Goal: Download file/media

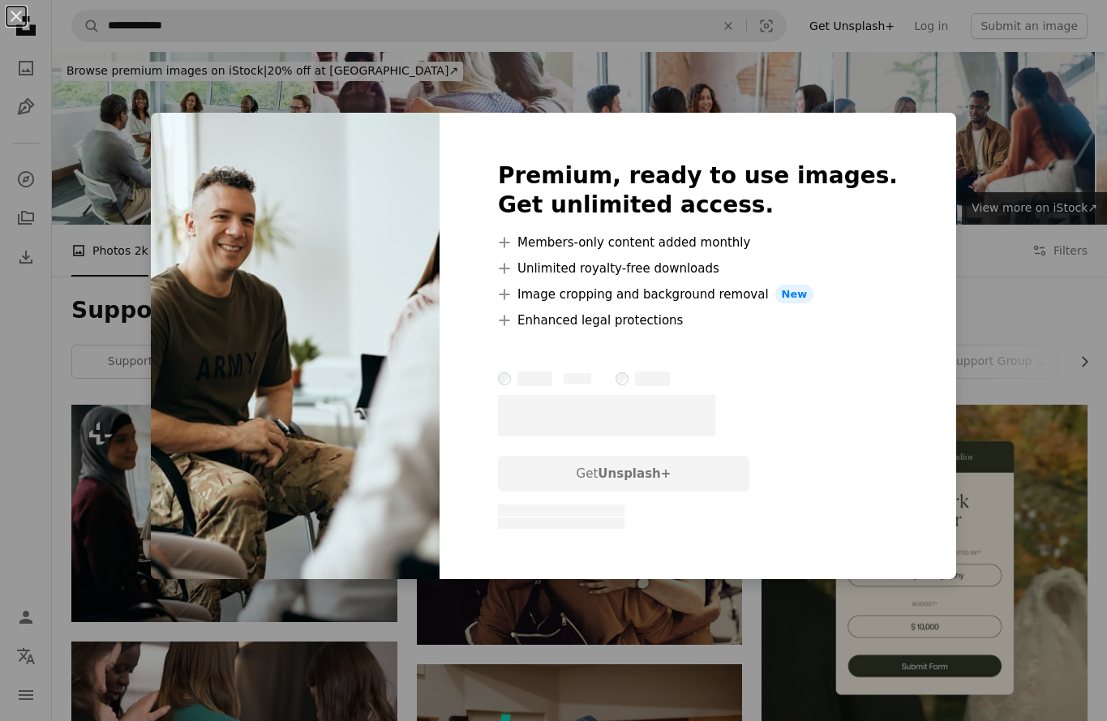
scroll to position [65, 0]
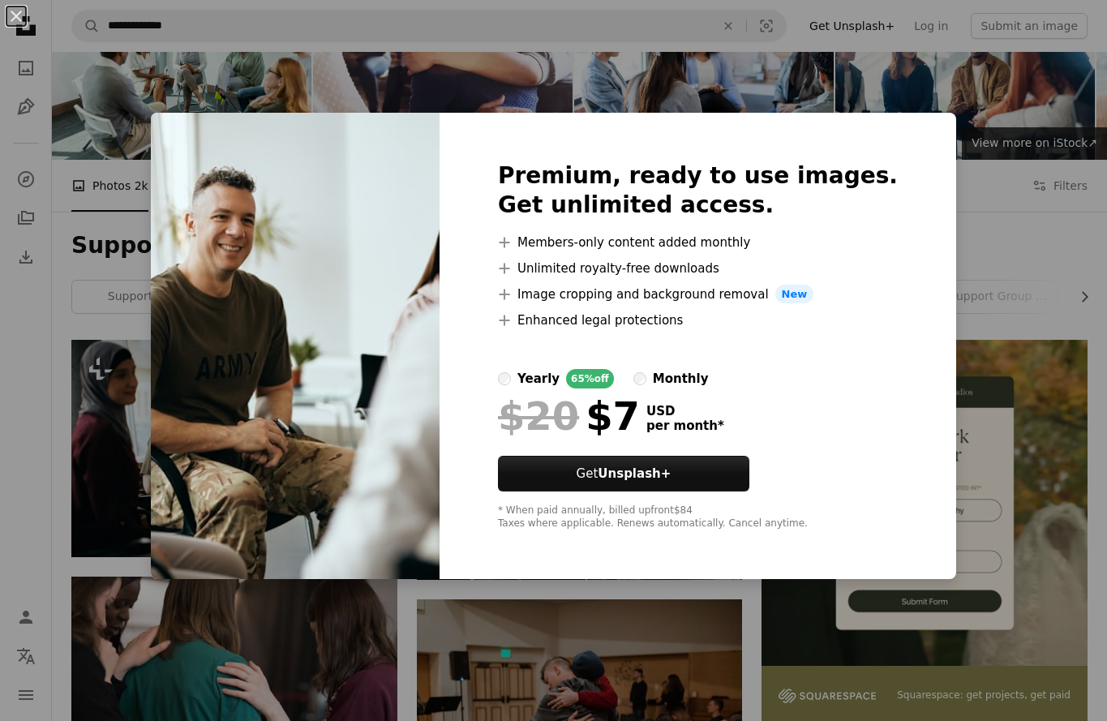
click at [160, 387] on div "An X shape Premium, ready to use images. Get unlimited access. A plus sign Memb…" at bounding box center [553, 360] width 1107 height 721
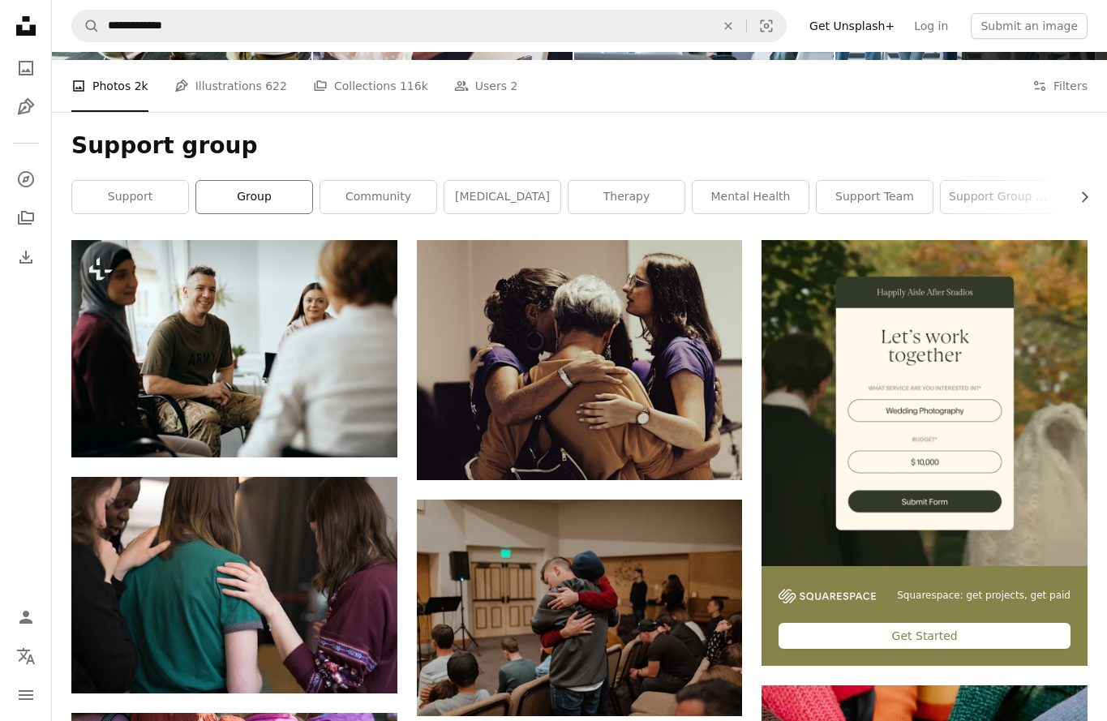
scroll to position [176, 0]
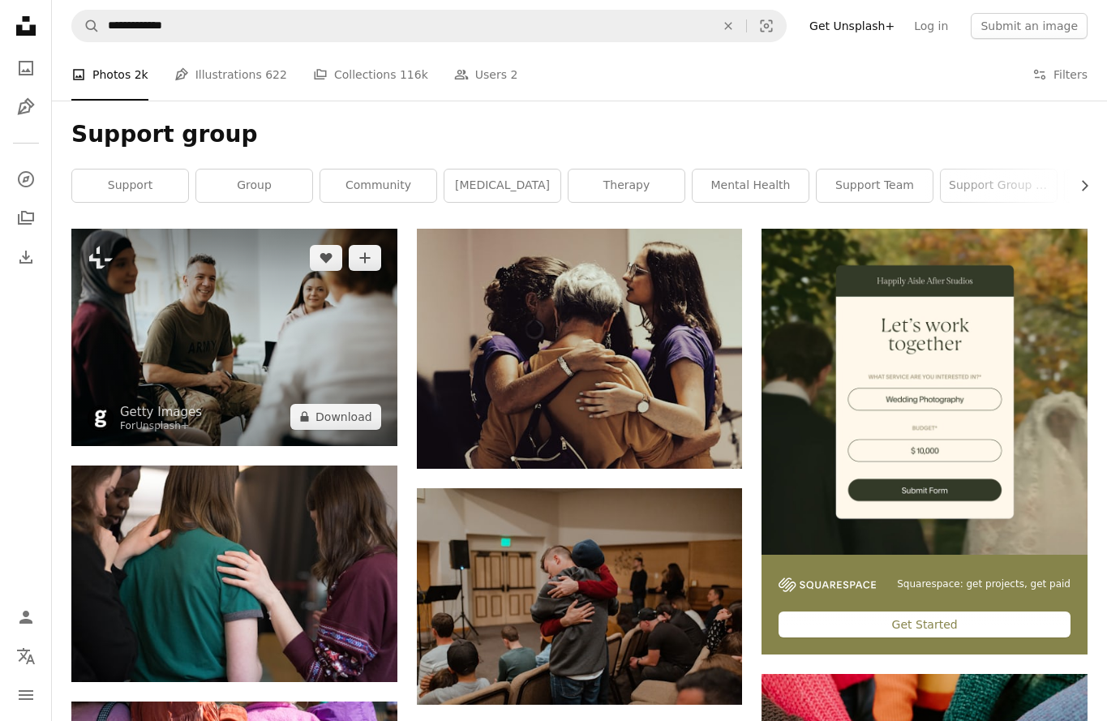
click at [278, 353] on img at bounding box center [234, 337] width 326 height 217
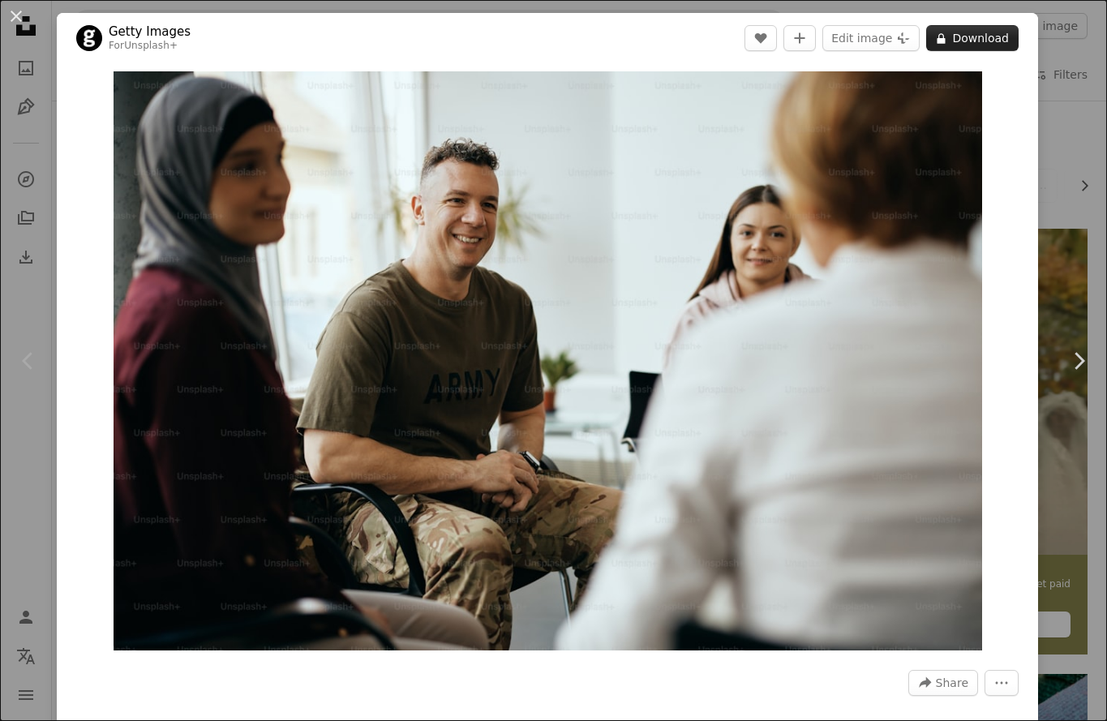
click at [984, 43] on button "A lock Download" at bounding box center [973, 38] width 92 height 26
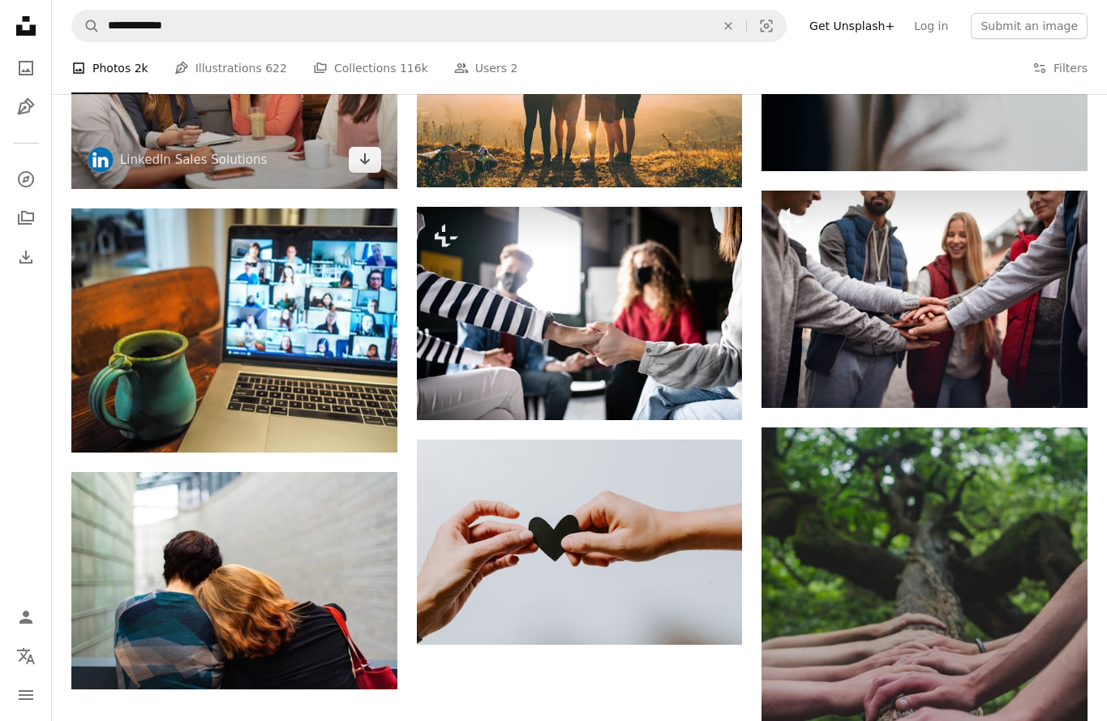
scroll to position [1645, 0]
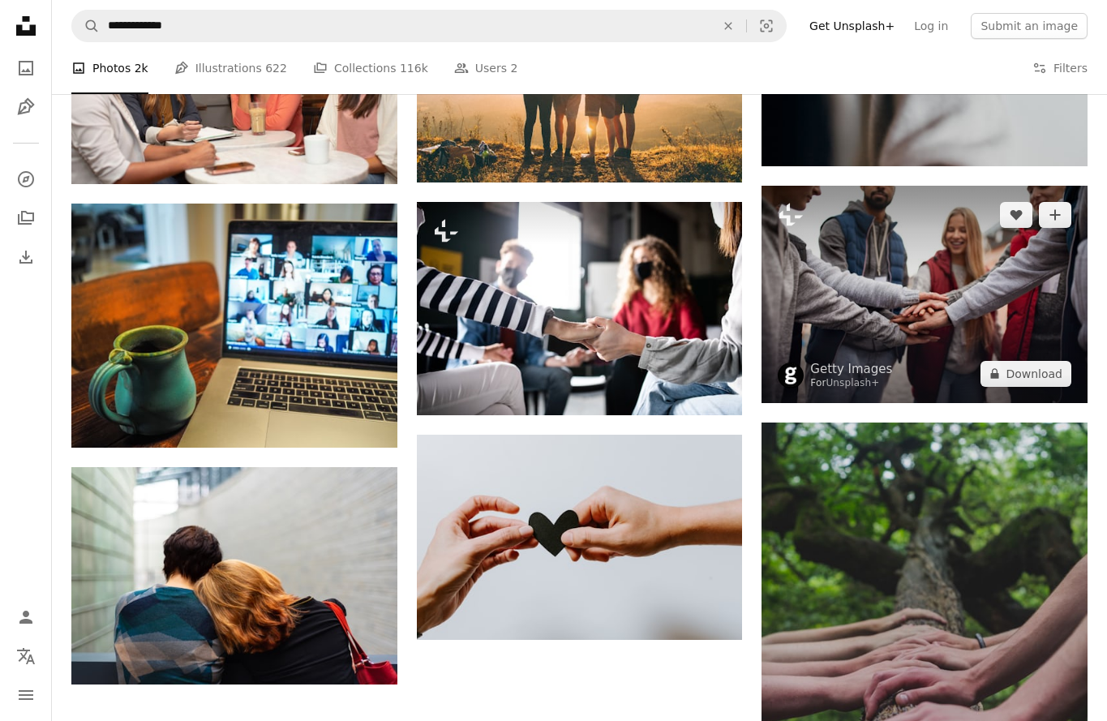
click at [915, 296] on img at bounding box center [925, 294] width 326 height 217
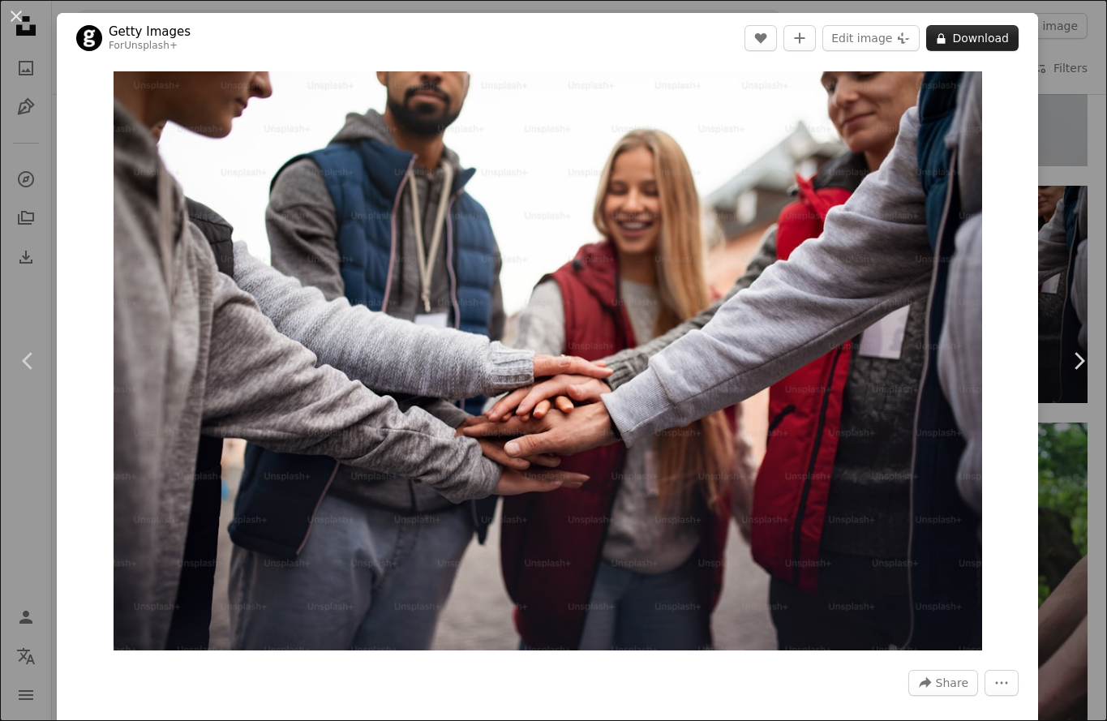
click at [1000, 35] on button "A lock Download" at bounding box center [973, 38] width 92 height 26
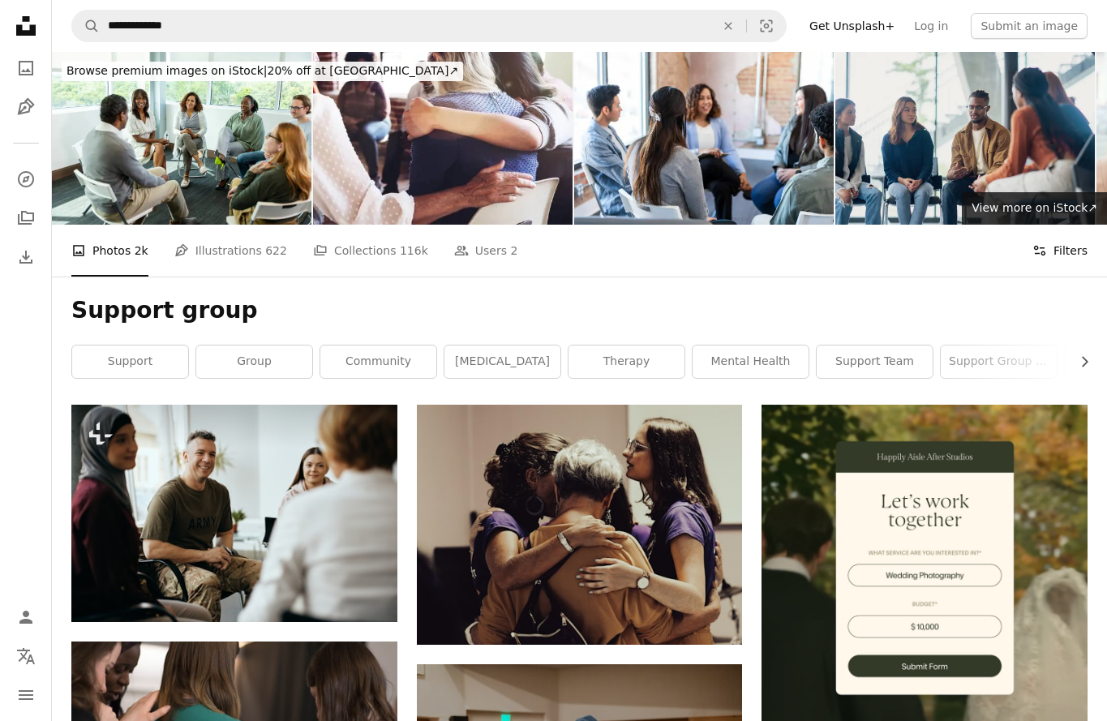
click at [1066, 247] on button "Filters Filters" at bounding box center [1060, 251] width 55 height 52
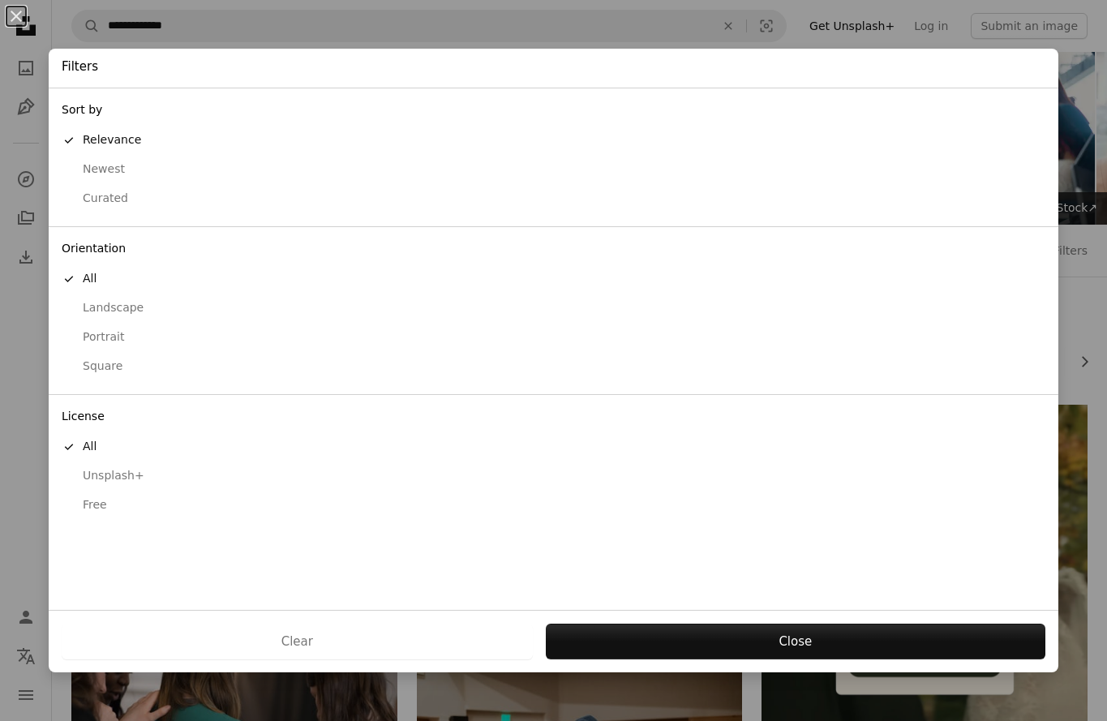
click at [103, 497] on div "Free" at bounding box center [554, 505] width 984 height 16
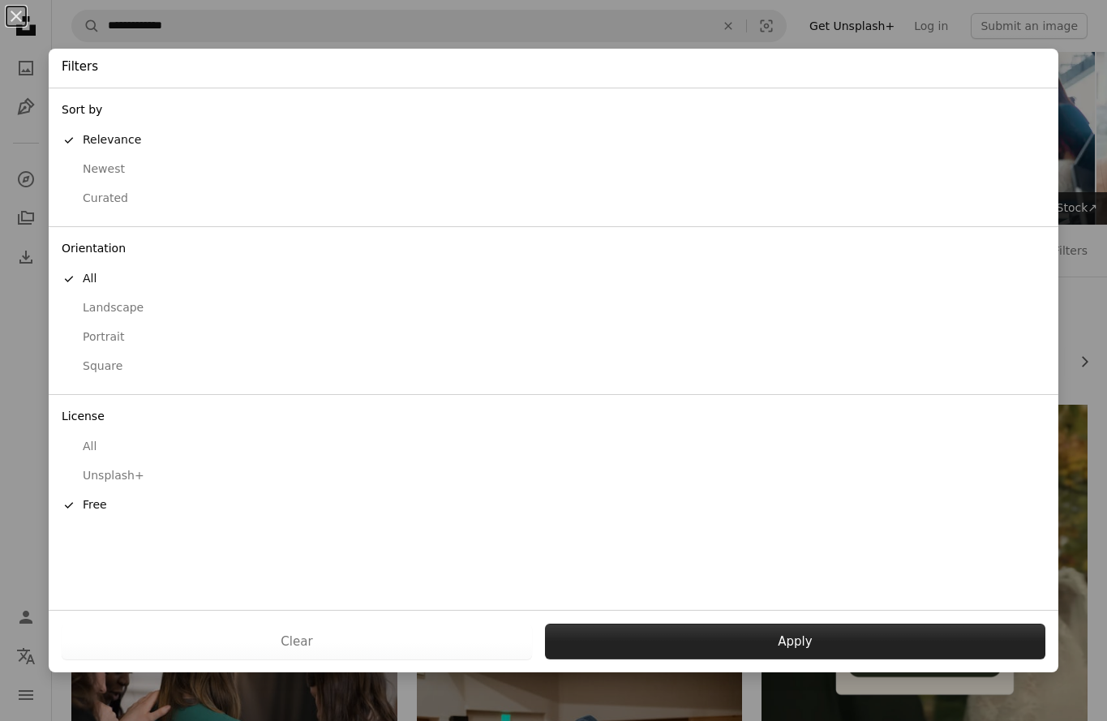
click at [734, 643] on button "Apply" at bounding box center [795, 642] width 501 height 36
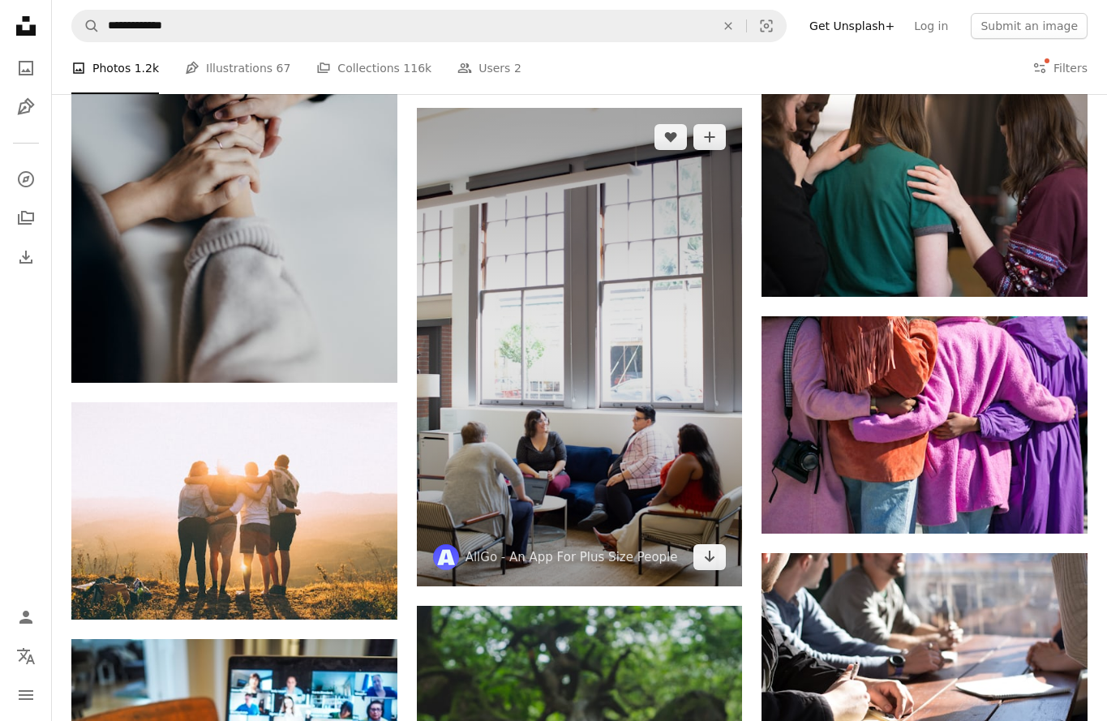
scroll to position [803, 0]
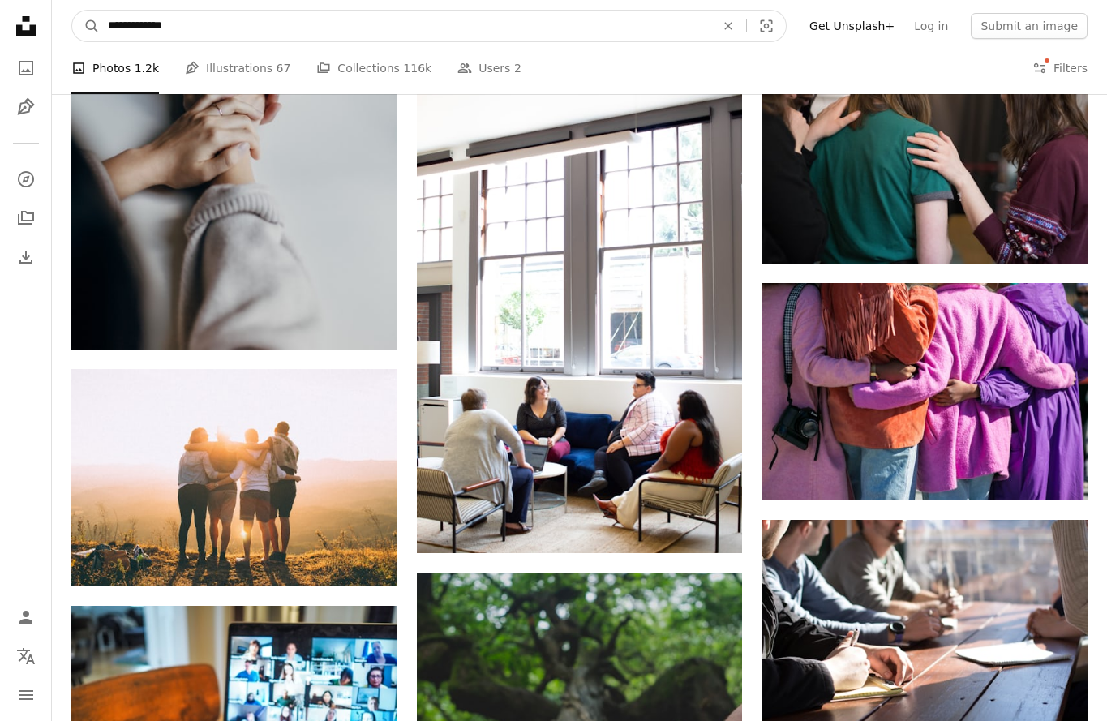
click at [284, 24] on input "**********" at bounding box center [405, 26] width 611 height 31
type input "*******"
click at [86, 26] on button "A magnifying glass" at bounding box center [86, 26] width 28 height 31
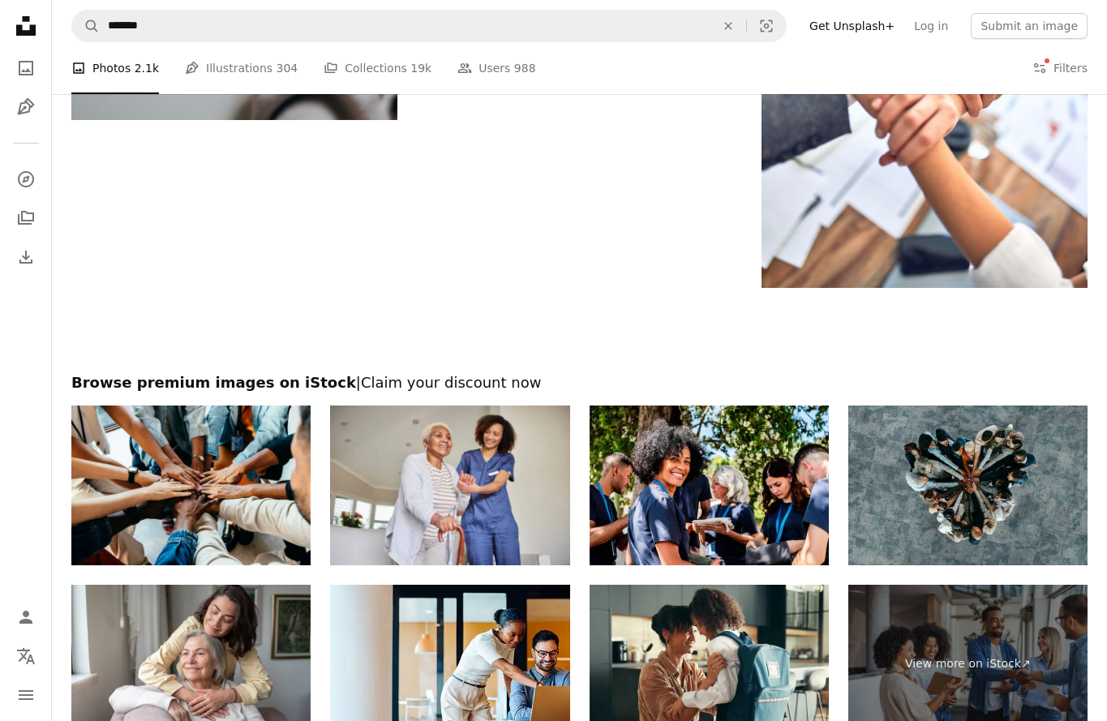
scroll to position [2923, 0]
